Goal: Ask a question: Seek information or help from site administrators or community

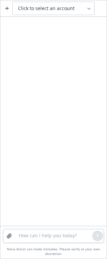
click at [50, 7] on span "Click to select an account" at bounding box center [46, 8] width 57 height 7
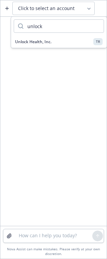
type input "unlock"
click at [55, 39] on div "Unlock Health, Inc. TR" at bounding box center [59, 41] width 88 height 7
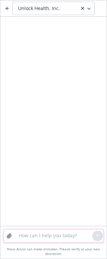
click at [46, 235] on textarea at bounding box center [54, 235] width 78 height 13
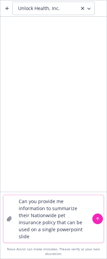
type textarea "Can you provide me information to summarize their Nationwide pet insurance poli…"
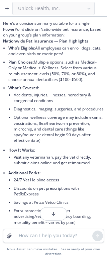
scroll to position [23, 0]
